Goal: Task Accomplishment & Management: Manage account settings

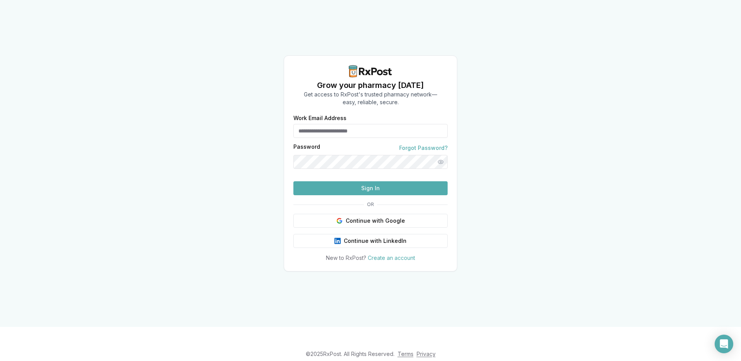
type input "**********"
click at [371, 195] on button "Sign In" at bounding box center [370, 188] width 154 height 14
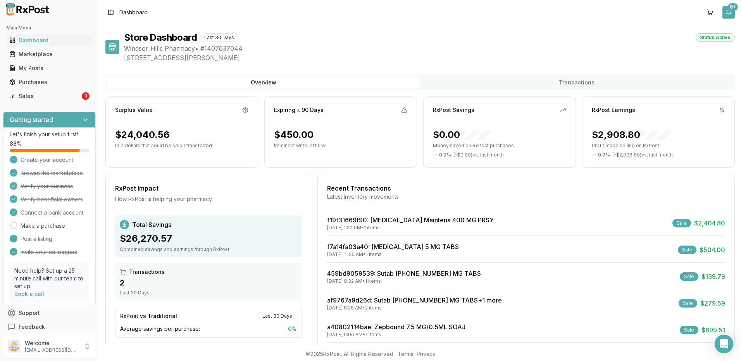
click at [729, 6] on div "9+" at bounding box center [733, 7] width 10 height 8
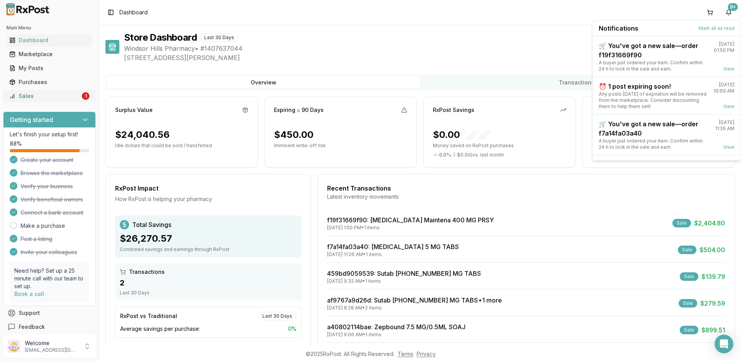
click at [67, 101] on link "Sales 1" at bounding box center [49, 96] width 86 height 14
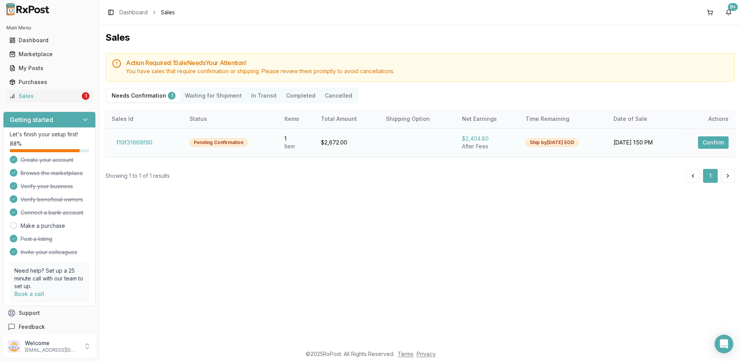
click at [711, 142] on button "Confirm" at bounding box center [713, 142] width 31 height 12
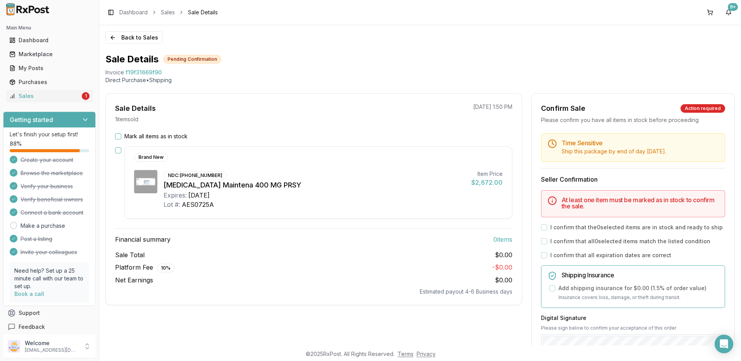
click at [119, 136] on button "Mark all items as in stock" at bounding box center [118, 136] width 6 height 6
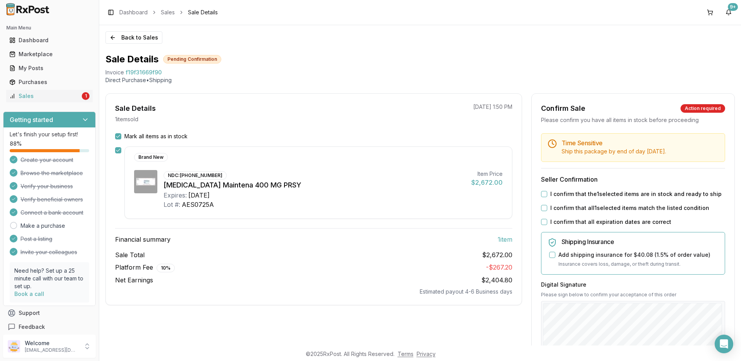
click at [545, 193] on button "I confirm that the 1 selected items are in stock and ready to ship" at bounding box center [544, 194] width 6 height 6
click at [543, 207] on button "I confirm that all 1 selected items match the listed condition" at bounding box center [544, 208] width 6 height 6
click at [542, 219] on div "I confirm that all expiration dates are correct" at bounding box center [633, 222] width 184 height 8
click at [538, 221] on div "Time Sensitive Ship this package by end of day [DATE] . Seller Confirmation I c…" at bounding box center [633, 296] width 203 height 327
click at [542, 223] on button "I confirm that all expiration dates are correct" at bounding box center [544, 222] width 6 height 6
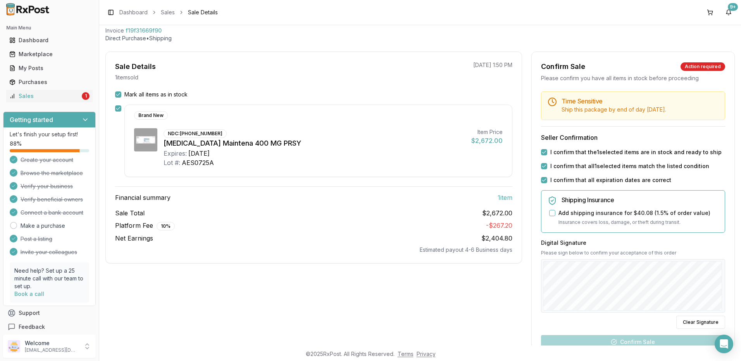
scroll to position [137, 0]
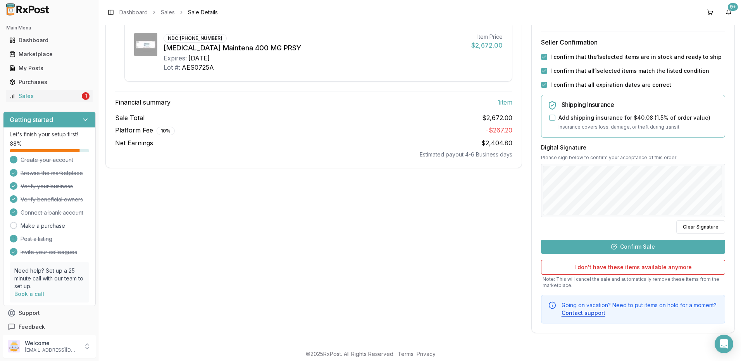
click at [654, 247] on button "Confirm Sale" at bounding box center [633, 247] width 184 height 14
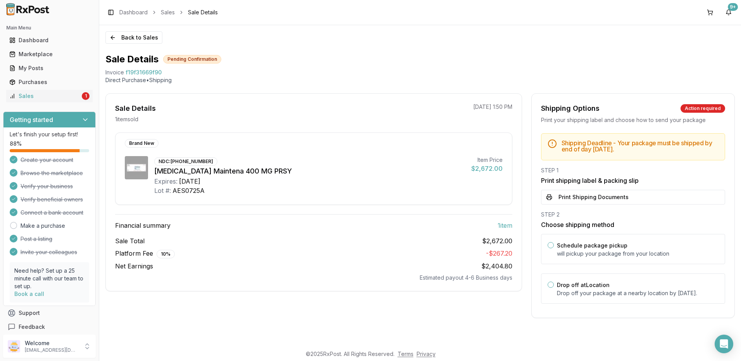
scroll to position [0, 0]
click at [585, 199] on button "Print Shipping Documents" at bounding box center [633, 197] width 184 height 15
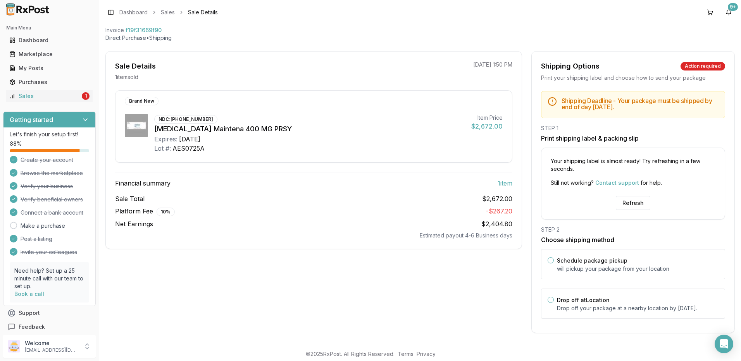
scroll to position [50, 0]
click at [632, 196] on button "Refresh" at bounding box center [633, 203] width 34 height 14
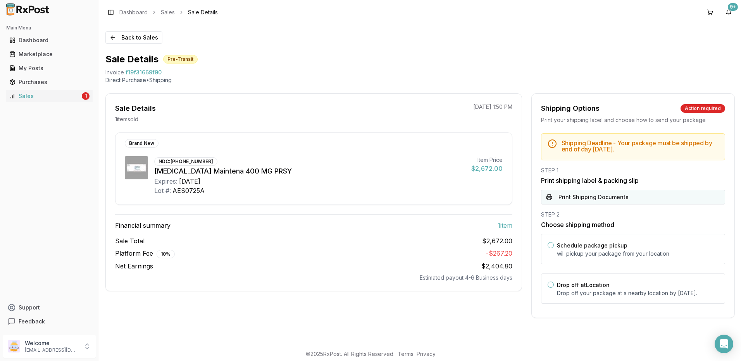
click at [578, 201] on button "Print Shipping Documents" at bounding box center [633, 197] width 184 height 15
